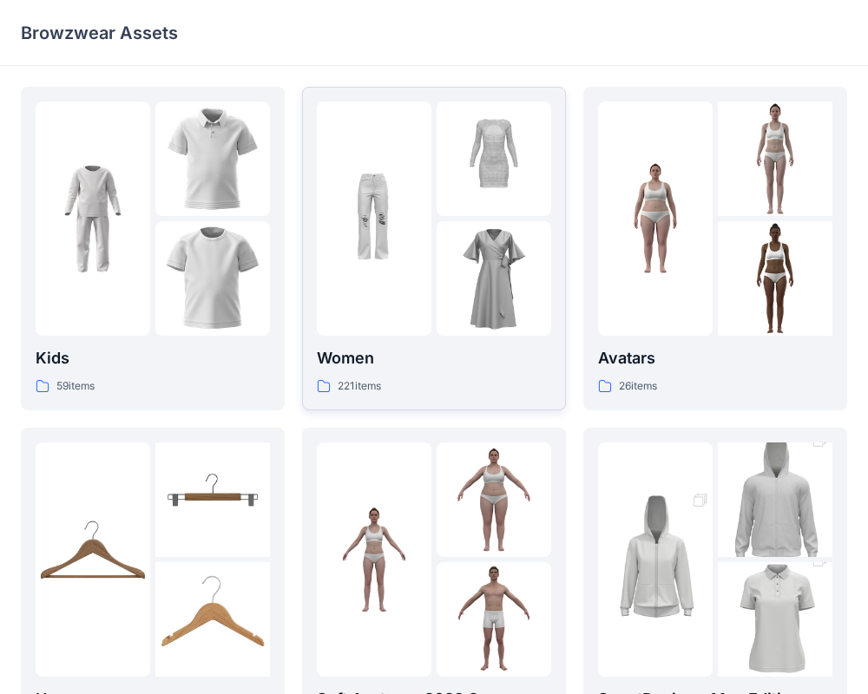
click at [508, 257] on img at bounding box center [493, 278] width 115 height 115
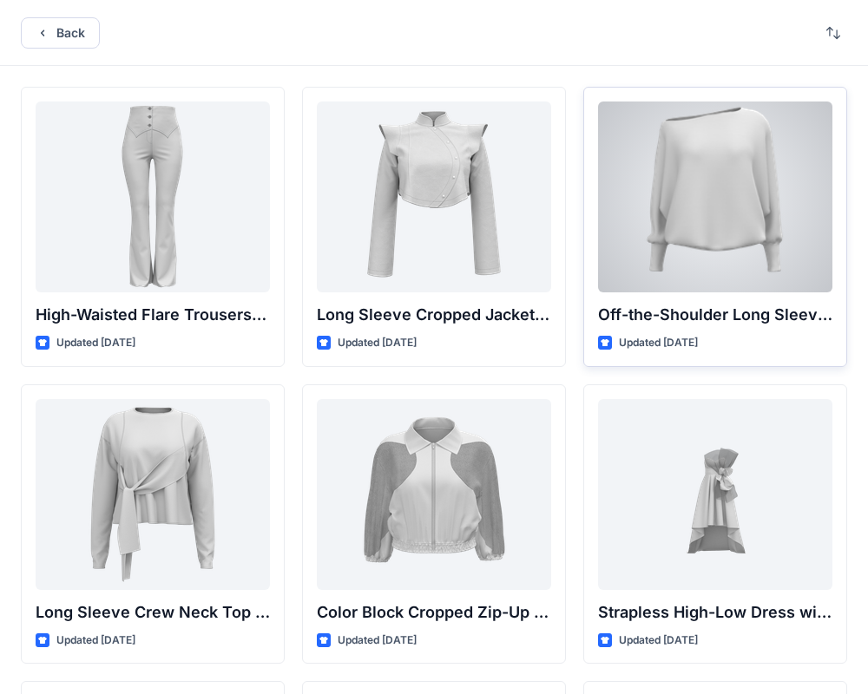
click at [725, 222] on div at bounding box center [715, 196] width 234 height 191
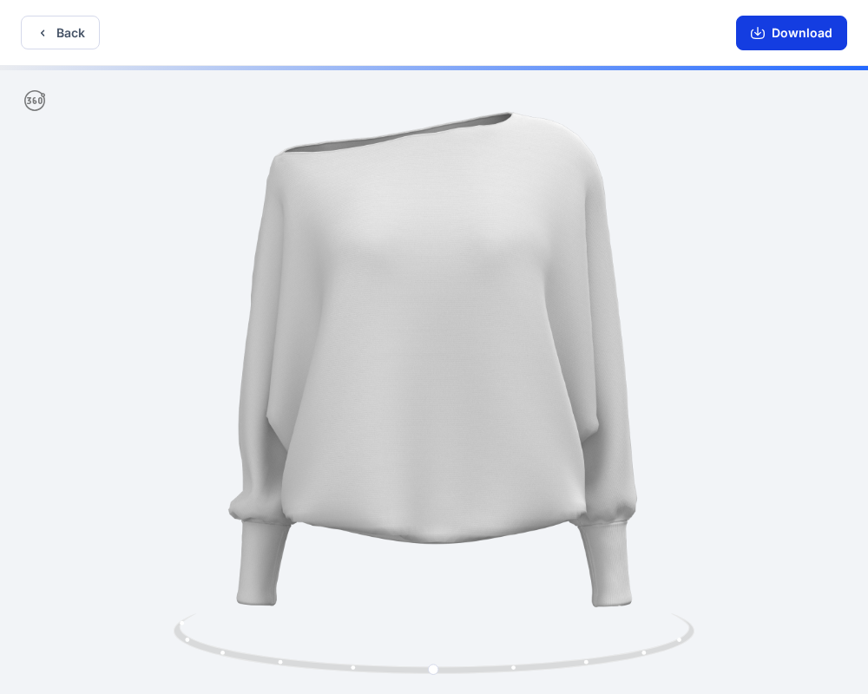
click at [793, 25] on button "Download" at bounding box center [791, 33] width 111 height 35
click at [589, 666] on icon at bounding box center [436, 645] width 525 height 65
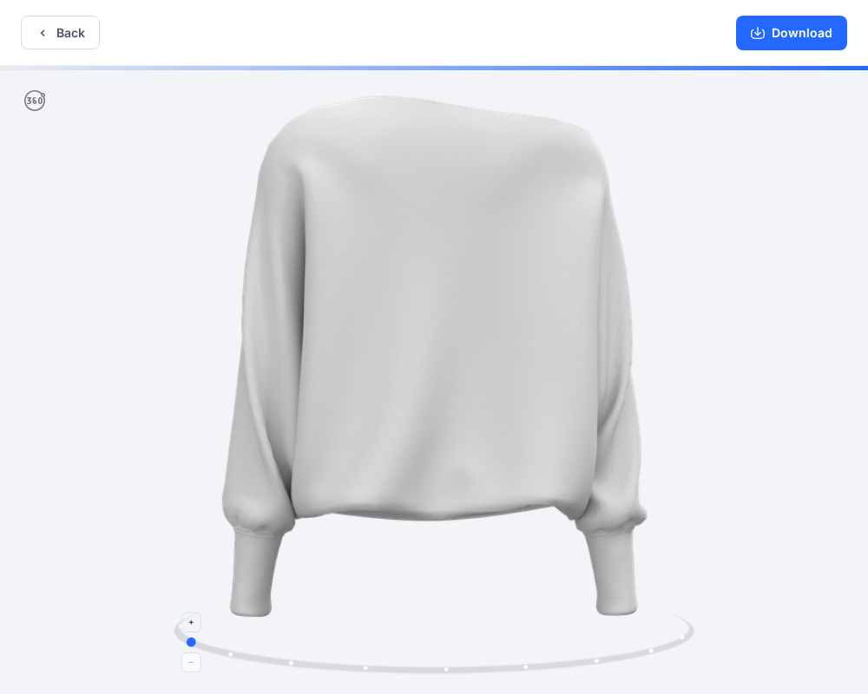
drag, startPoint x: 590, startPoint y: 665, endPoint x: 339, endPoint y: 657, distance: 250.8
click at [339, 657] on icon at bounding box center [436, 645] width 525 height 65
click at [775, 43] on button "Download" at bounding box center [791, 33] width 111 height 35
click at [59, 28] on button "Back" at bounding box center [60, 33] width 79 height 34
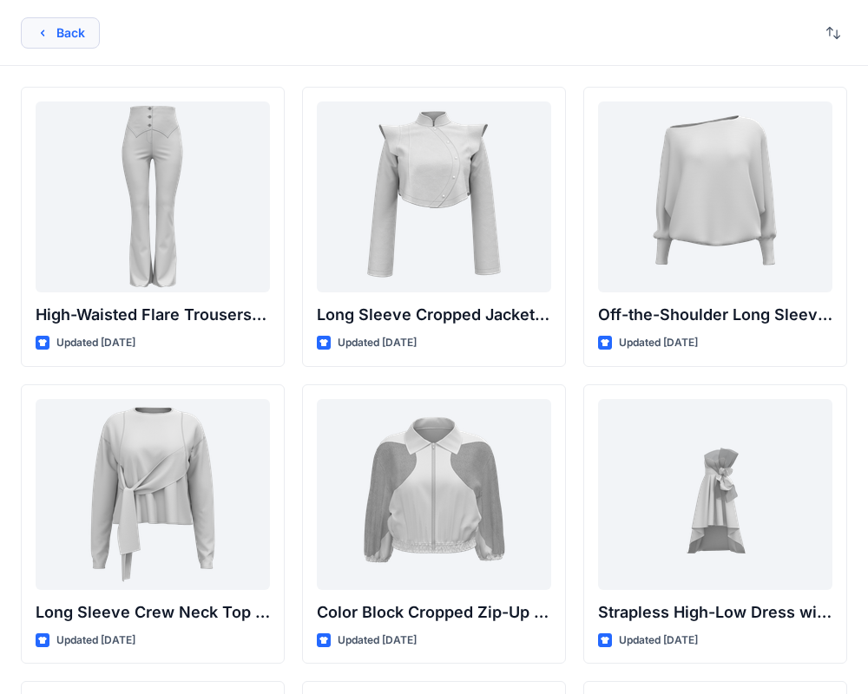
click at [52, 39] on button "Back" at bounding box center [60, 32] width 79 height 31
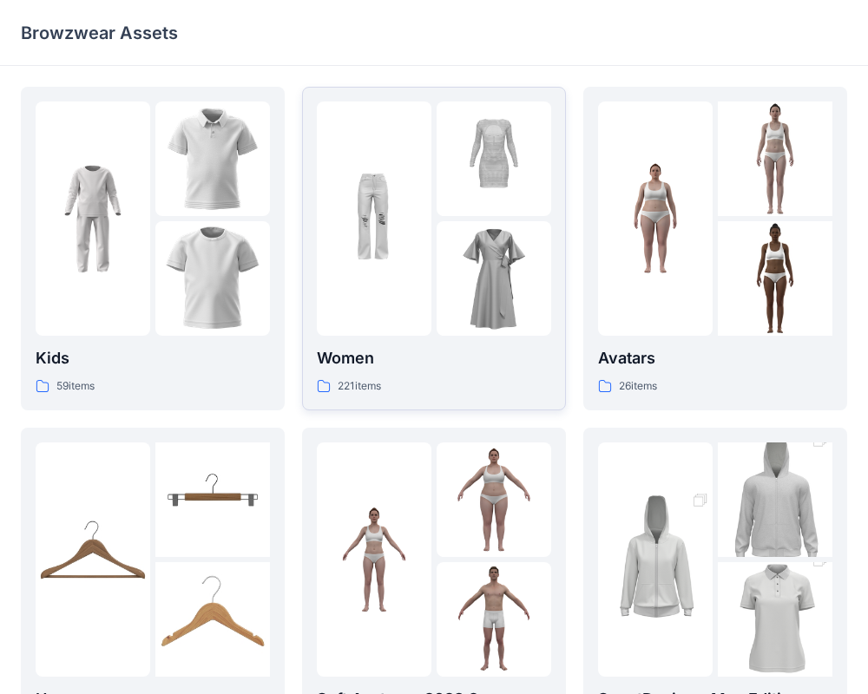
click at [477, 192] on img at bounding box center [493, 158] width 115 height 115
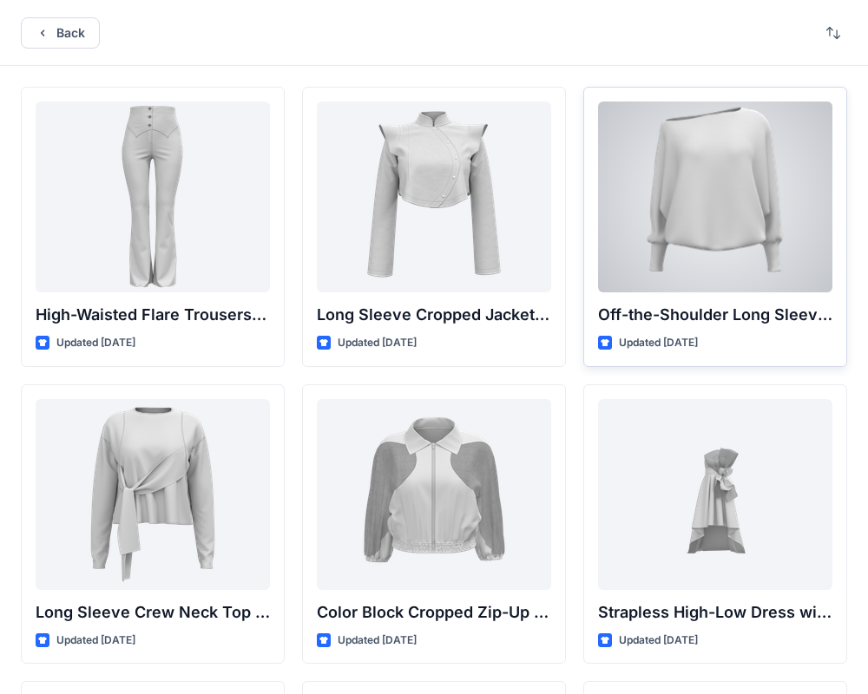
click at [724, 273] on div at bounding box center [715, 196] width 234 height 191
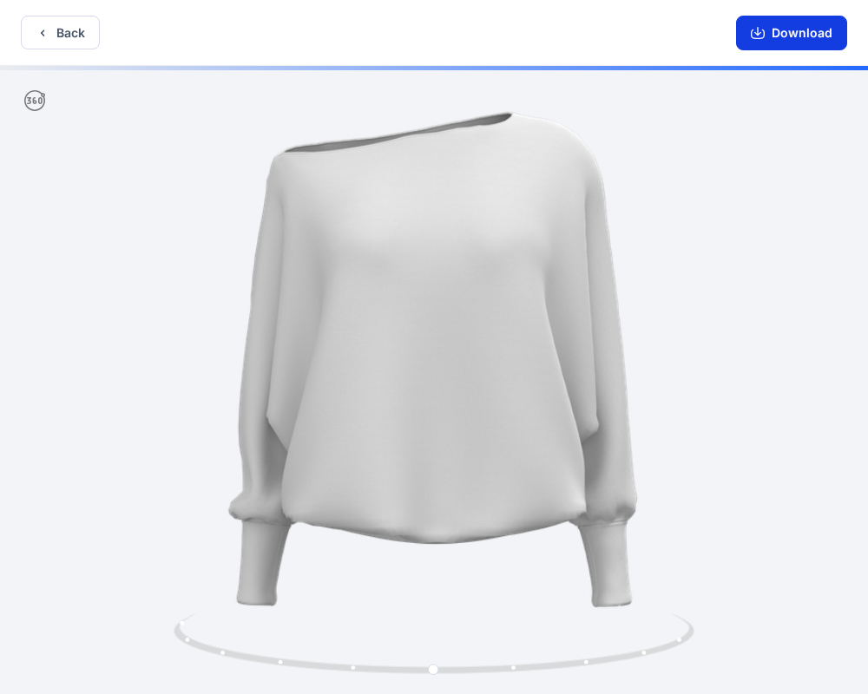
click at [790, 44] on button "Download" at bounding box center [791, 33] width 111 height 35
click at [783, 13] on div "Download" at bounding box center [791, 32] width 153 height 65
click at [771, 20] on button "Download" at bounding box center [791, 33] width 111 height 35
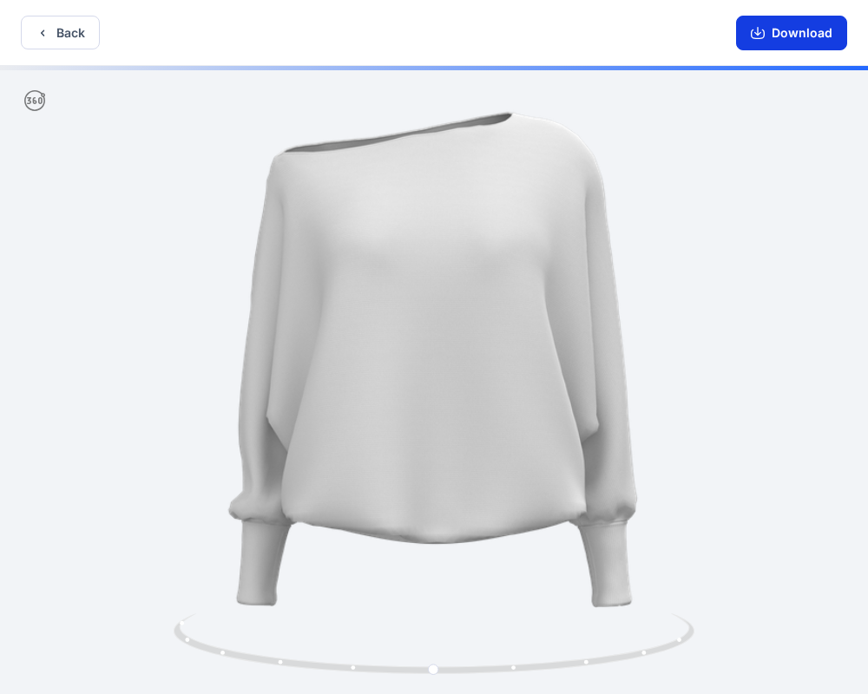
click at [771, 20] on button "Download" at bounding box center [791, 33] width 111 height 35
